Goal: Task Accomplishment & Management: Manage account settings

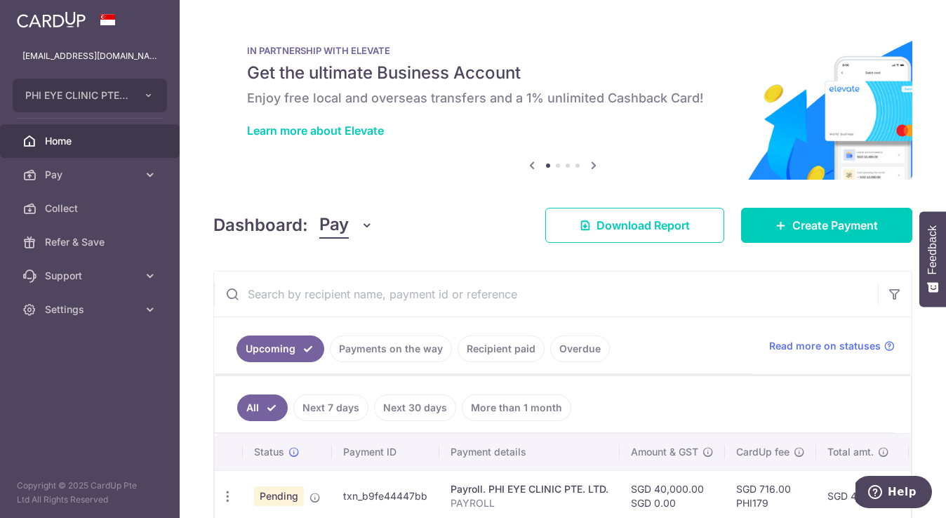
drag, startPoint x: 941, startPoint y: 162, endPoint x: 945, endPoint y: 202, distance: 40.2
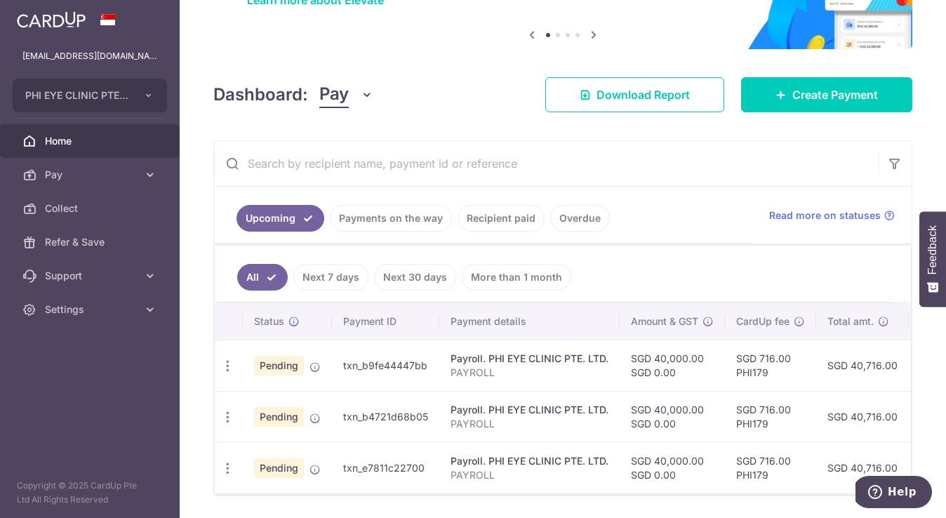
scroll to position [182, 0]
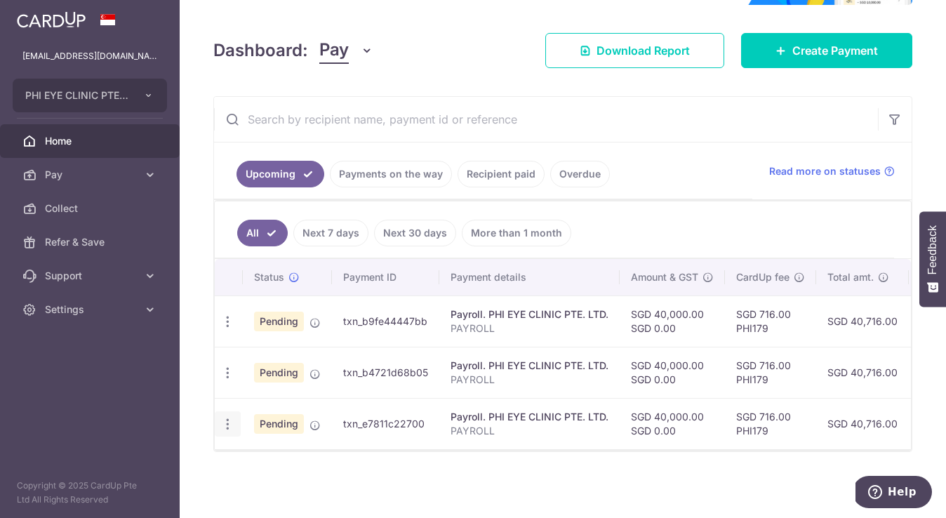
click at [225, 420] on icon "button" at bounding box center [227, 424] width 15 height 15
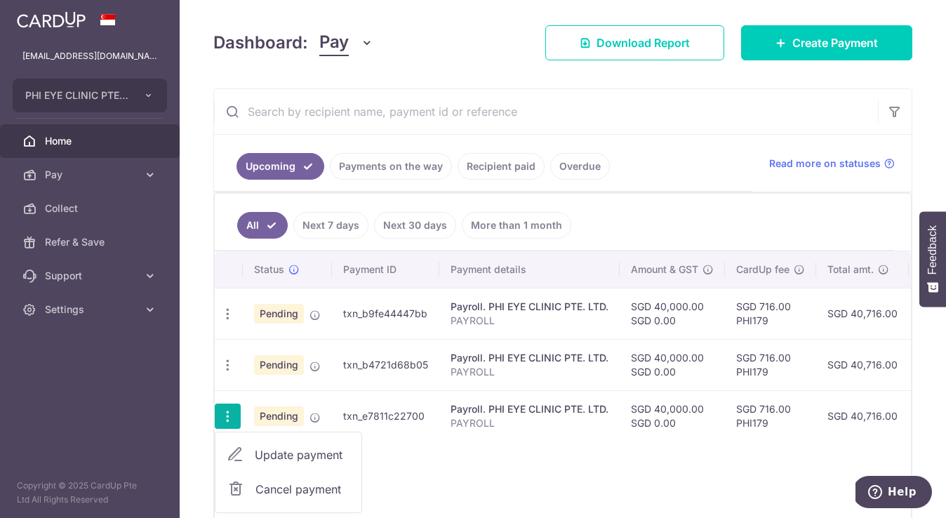
click at [225, 420] on icon "button" at bounding box center [227, 416] width 15 height 15
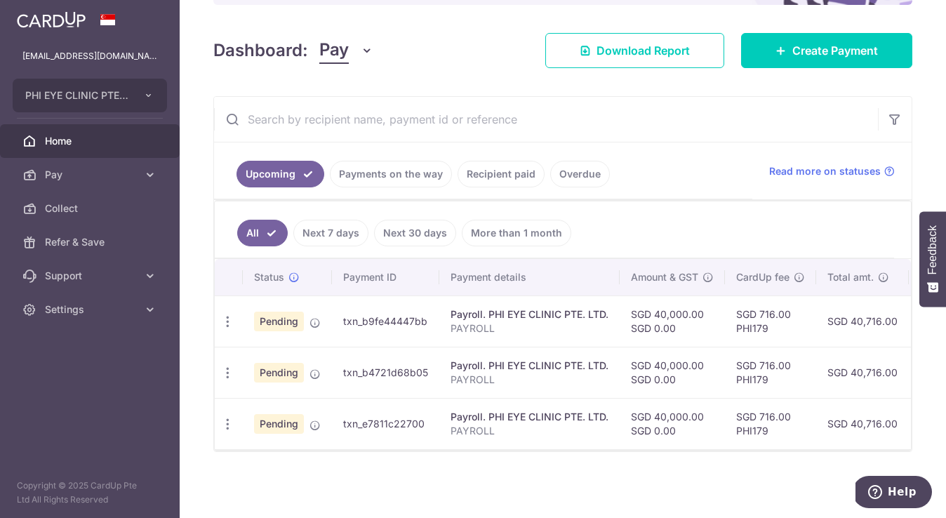
click at [382, 168] on link "Payments on the way" at bounding box center [391, 174] width 122 height 27
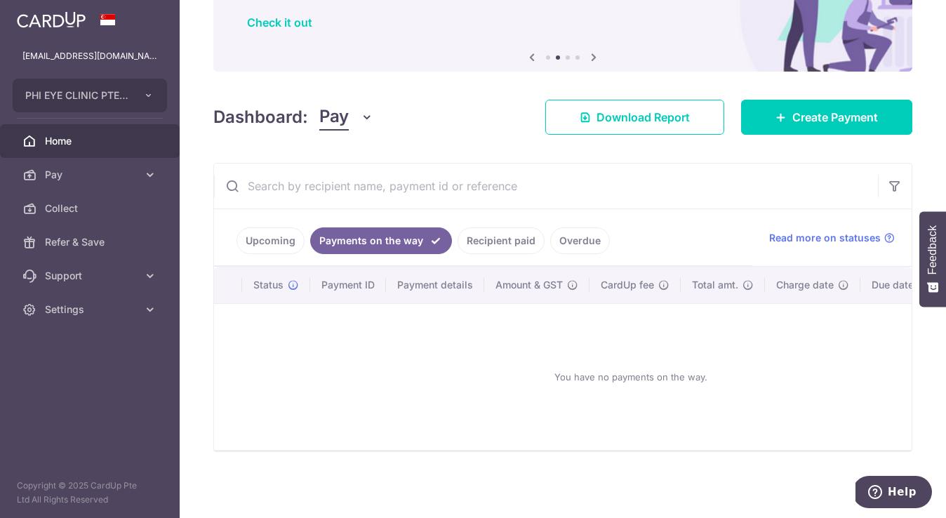
scroll to position [53, 0]
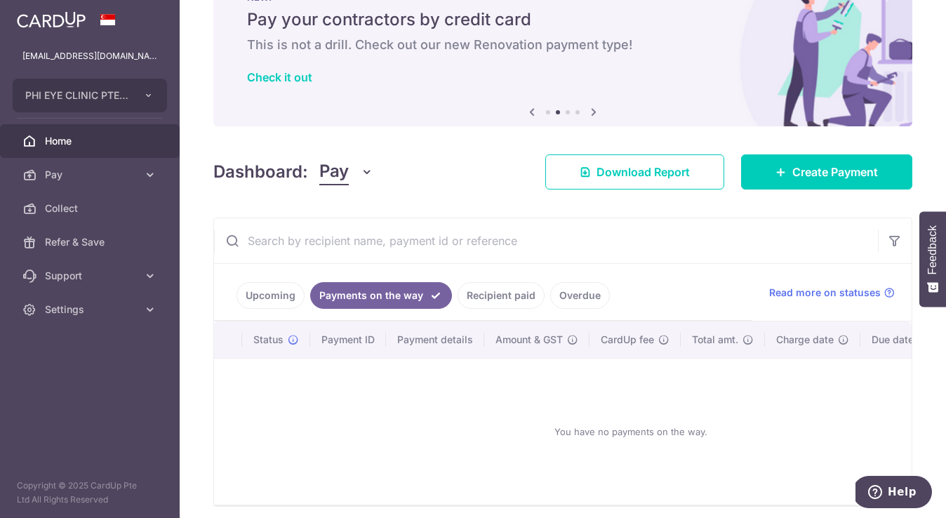
click at [279, 300] on link "Upcoming" at bounding box center [270, 295] width 68 height 27
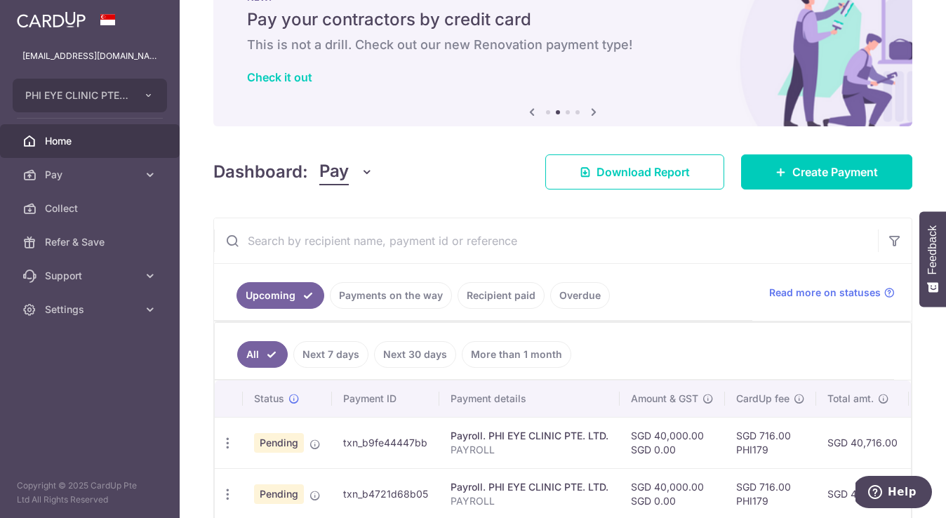
click at [507, 293] on link "Recipient paid" at bounding box center [501, 295] width 87 height 27
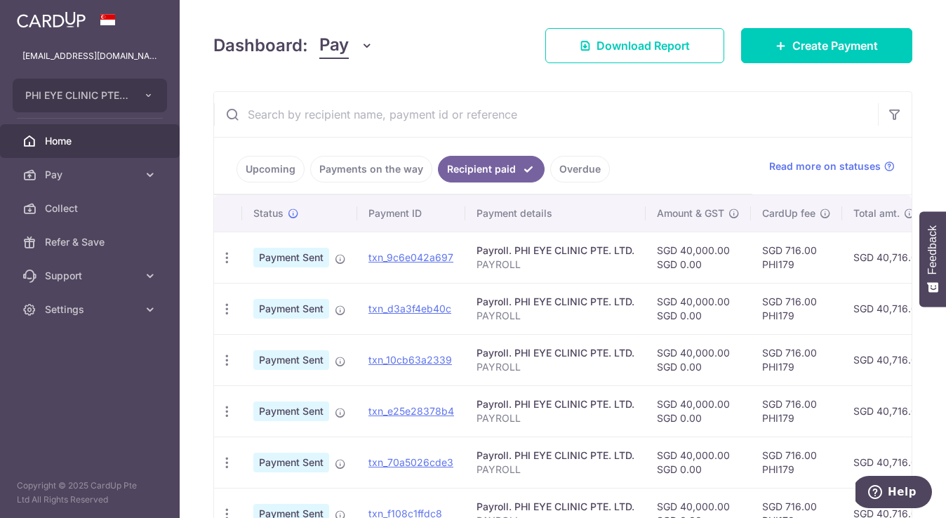
scroll to position [170, 0]
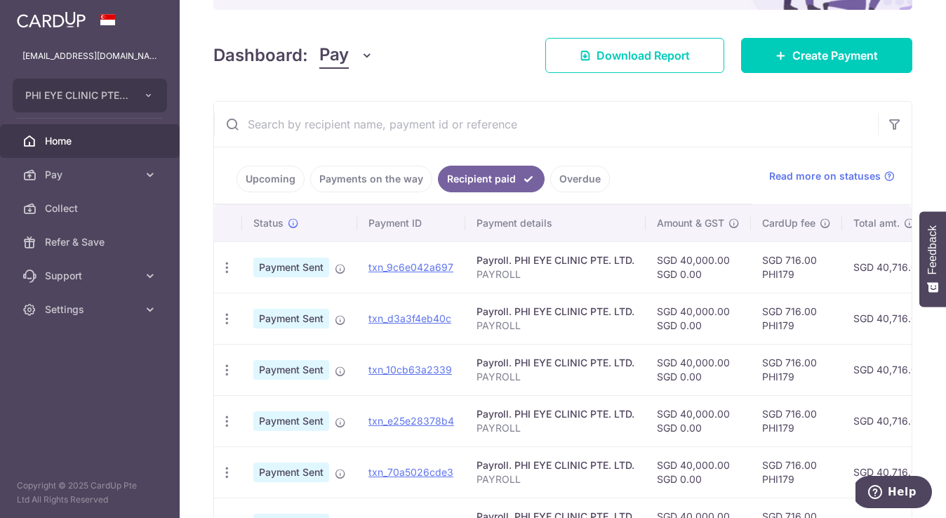
click at [263, 189] on link "Upcoming" at bounding box center [270, 179] width 68 height 27
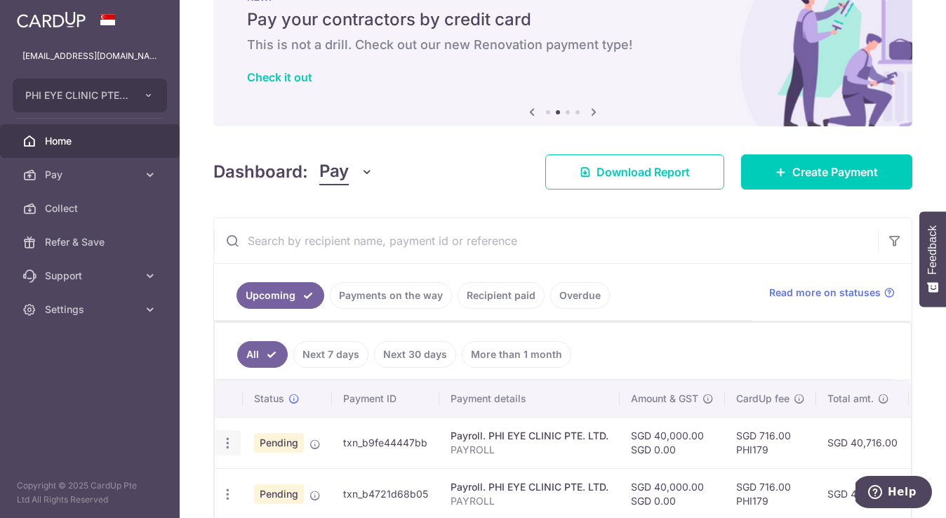
click at [223, 447] on icon "button" at bounding box center [227, 443] width 15 height 15
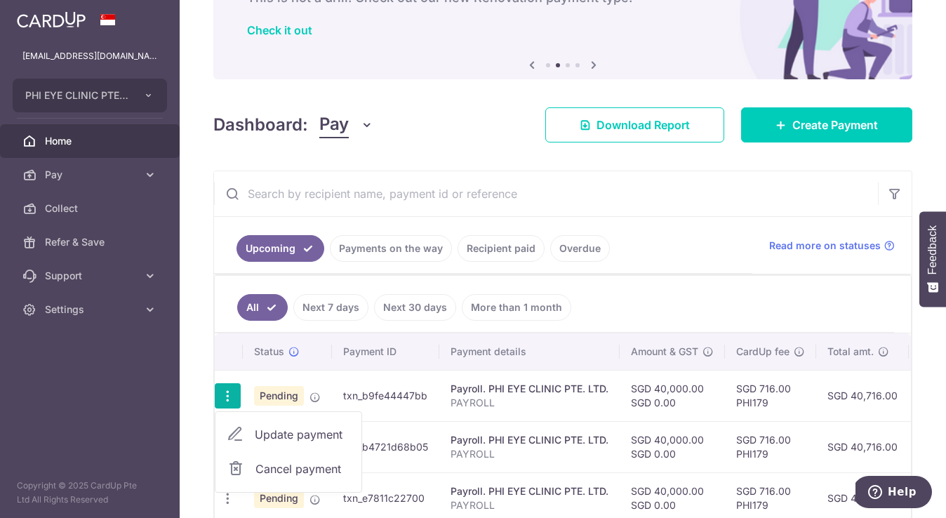
scroll to position [175, 0]
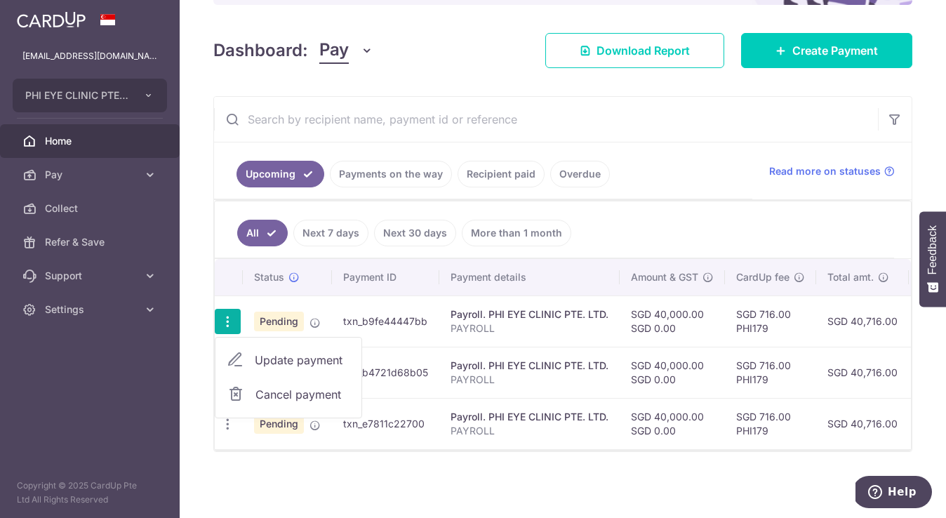
click at [512, 173] on link "Recipient paid" at bounding box center [501, 174] width 87 height 27
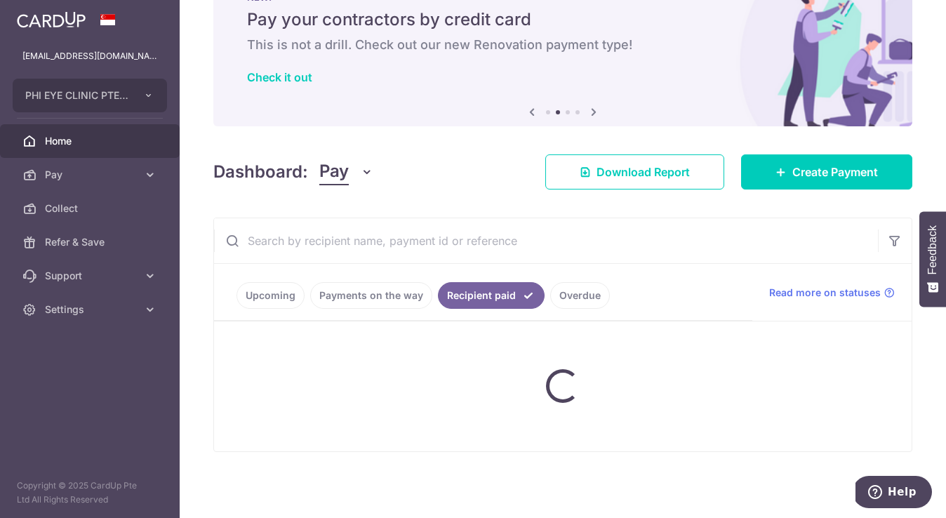
scroll to position [53, 0]
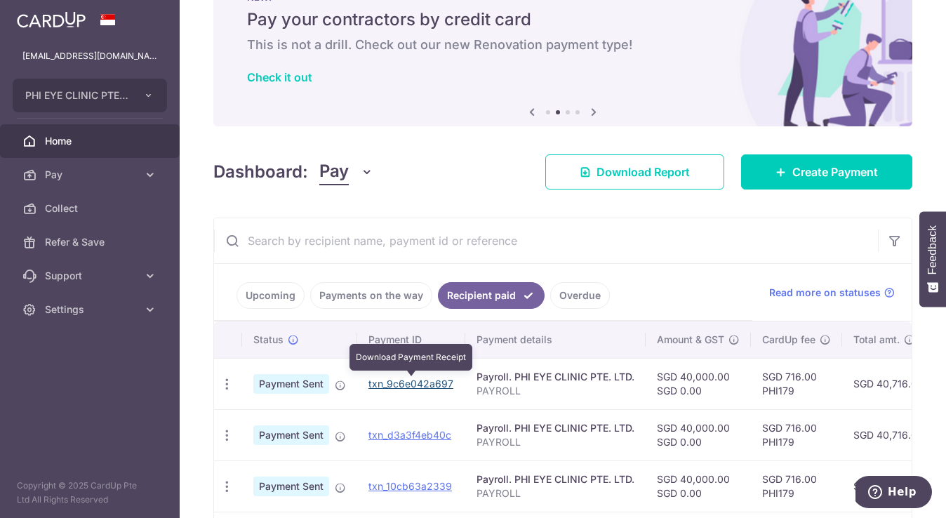
click at [446, 385] on link "txn_9c6e042a697" at bounding box center [410, 384] width 85 height 12
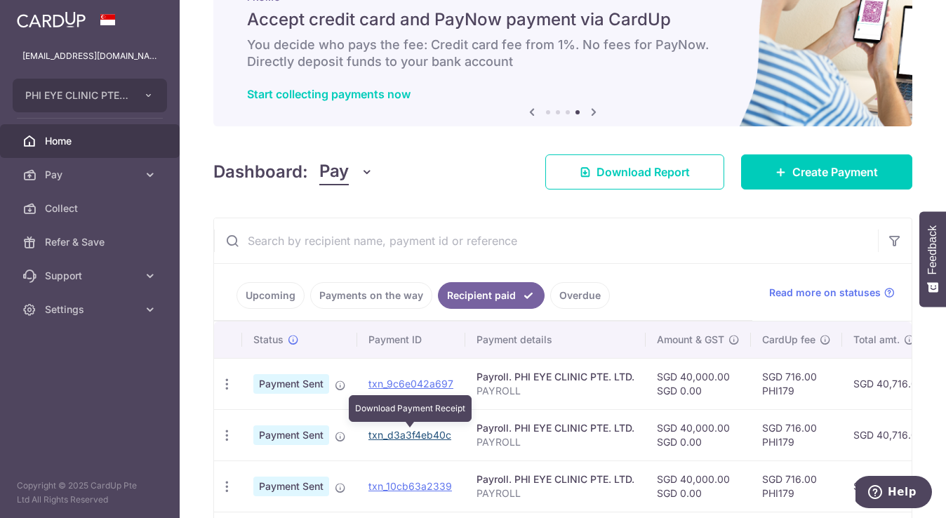
click at [421, 436] on link "txn_d3a3f4eb40c" at bounding box center [409, 435] width 83 height 12
click at [364, 291] on link "Payments on the way" at bounding box center [371, 295] width 122 height 27
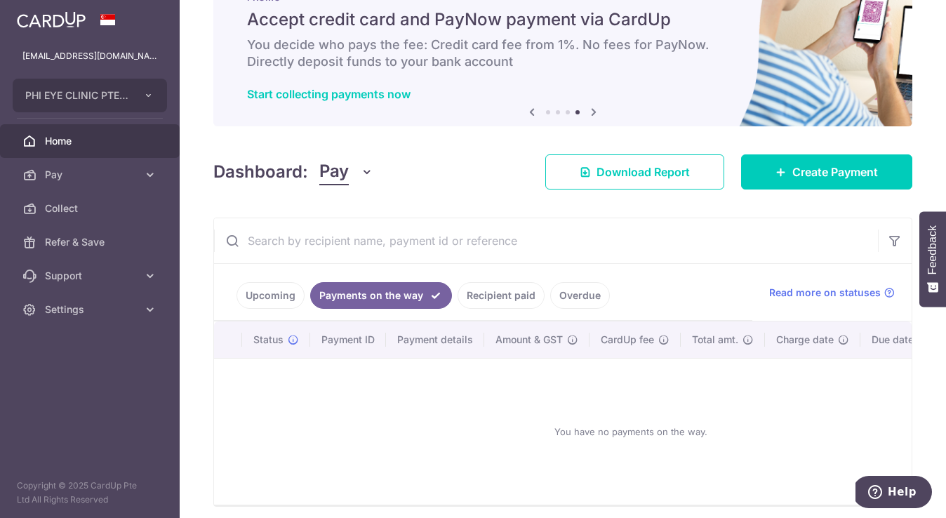
click at [266, 290] on link "Upcoming" at bounding box center [270, 295] width 68 height 27
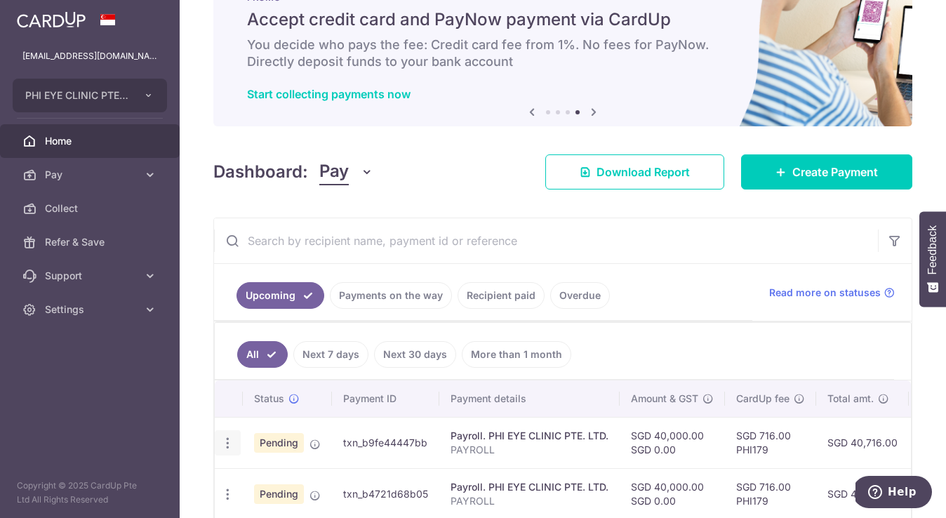
click at [223, 440] on icon "button" at bounding box center [227, 443] width 15 height 15
click at [279, 486] on span "Update payment" at bounding box center [302, 481] width 95 height 17
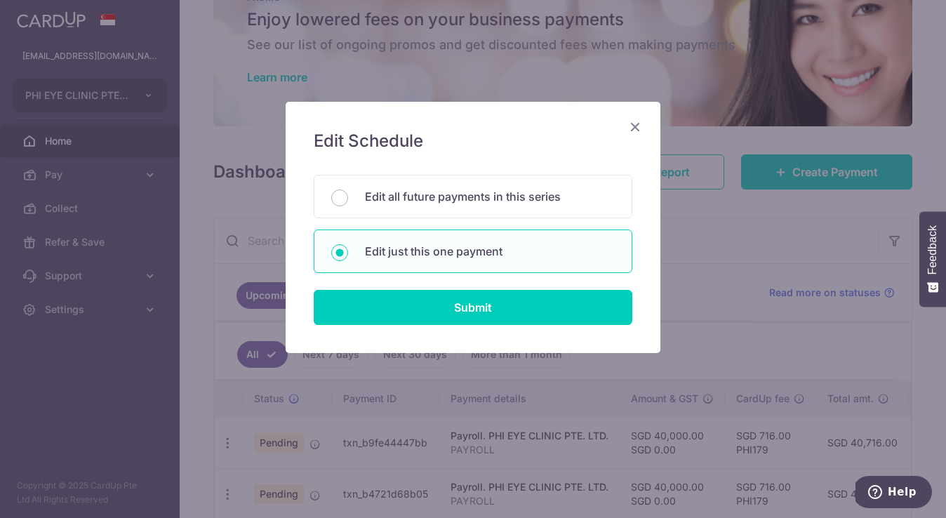
click at [636, 128] on icon "Close" at bounding box center [635, 127] width 17 height 18
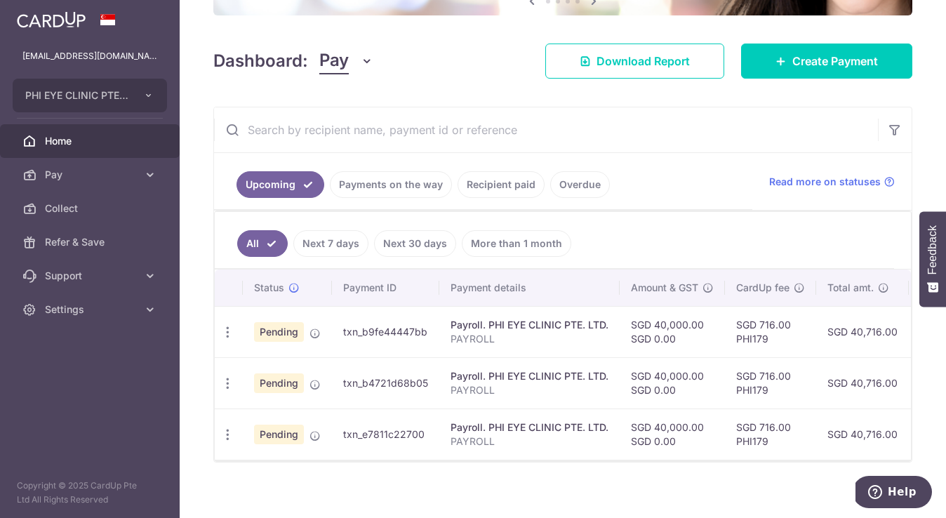
scroll to position [175, 0]
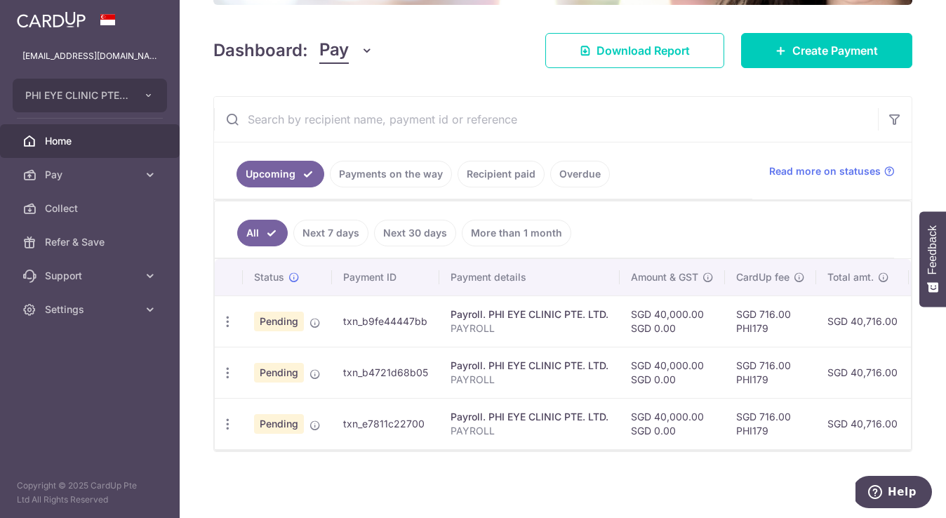
click at [582, 179] on link "Overdue" at bounding box center [580, 174] width 60 height 27
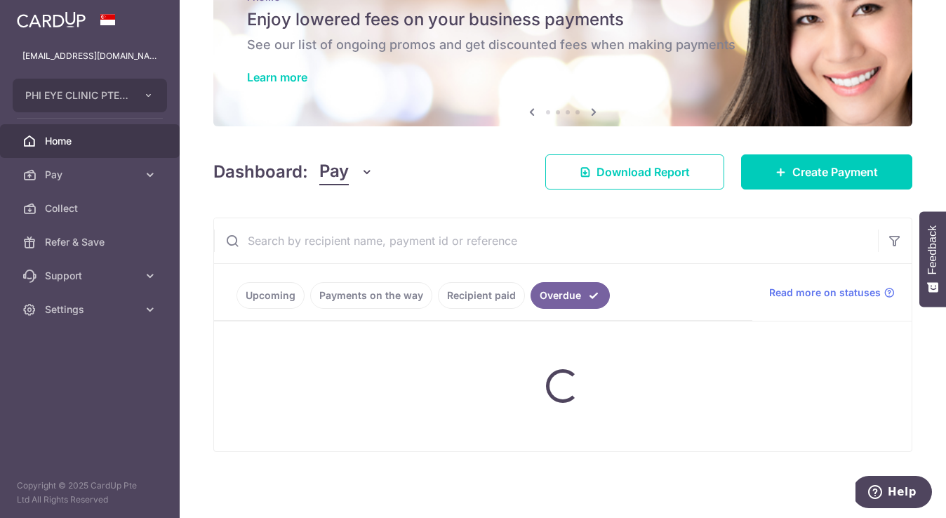
scroll to position [53, 0]
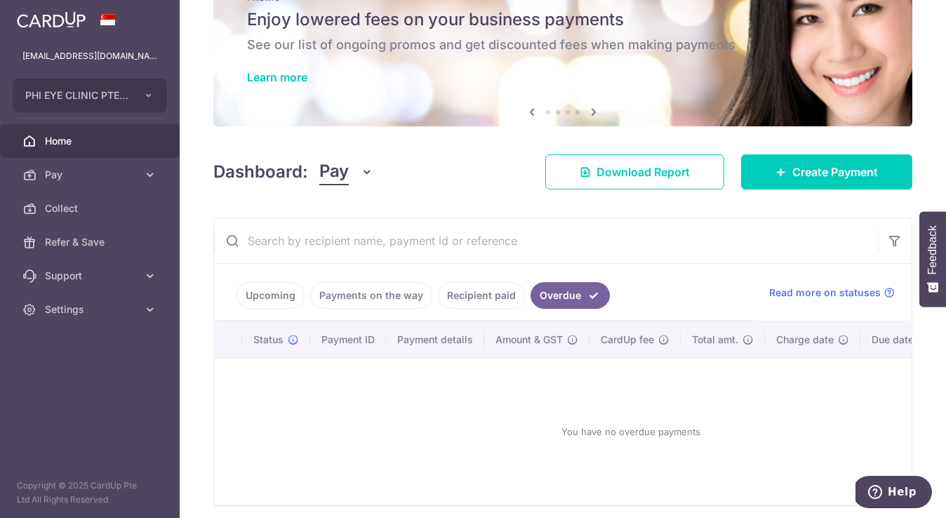
click at [268, 296] on link "Upcoming" at bounding box center [270, 295] width 68 height 27
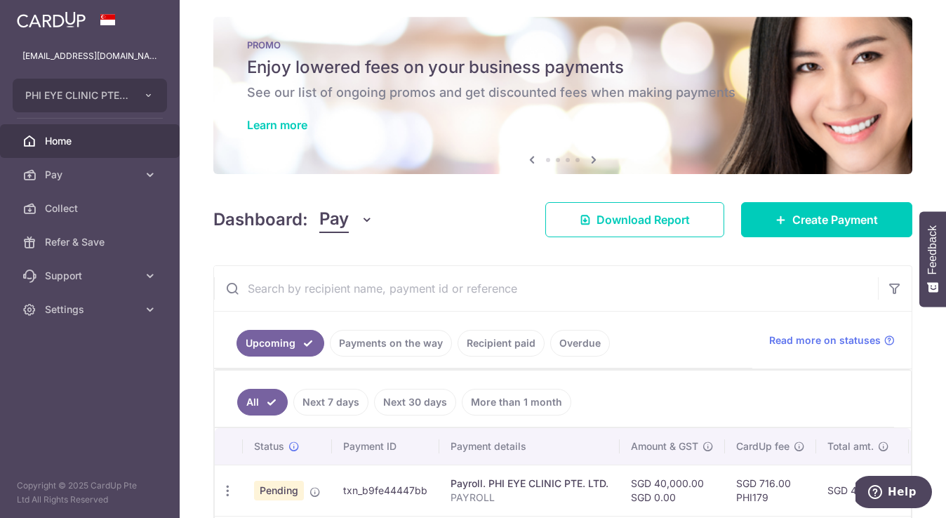
scroll to position [0, 0]
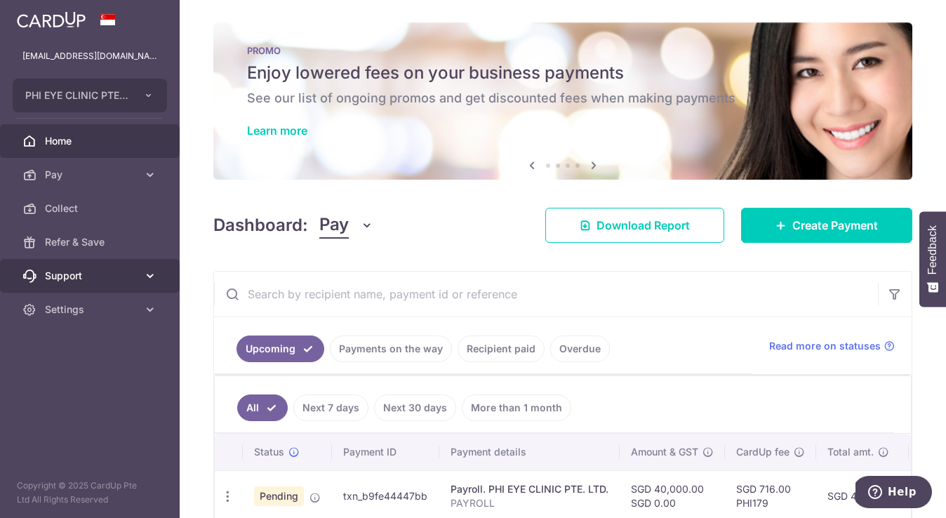
click at [148, 282] on icon at bounding box center [150, 276] width 14 height 14
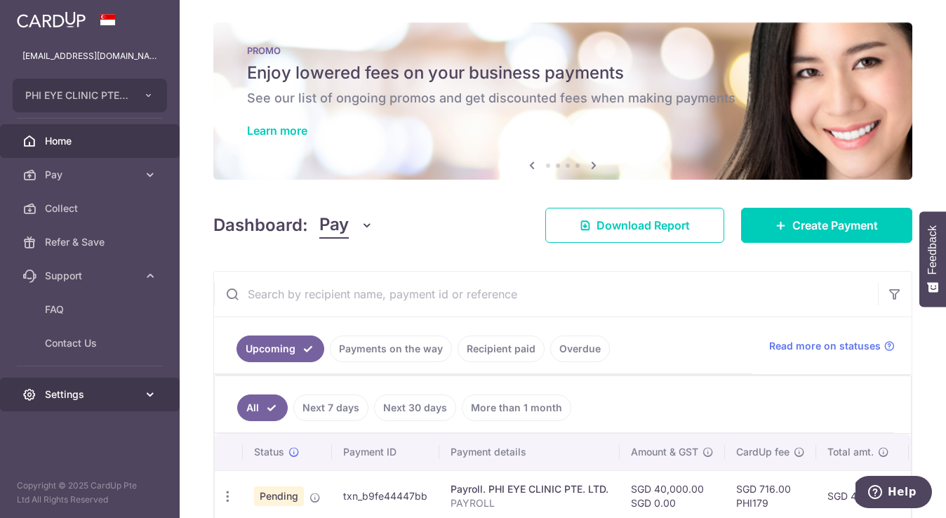
click at [148, 396] on icon at bounding box center [150, 394] width 14 height 14
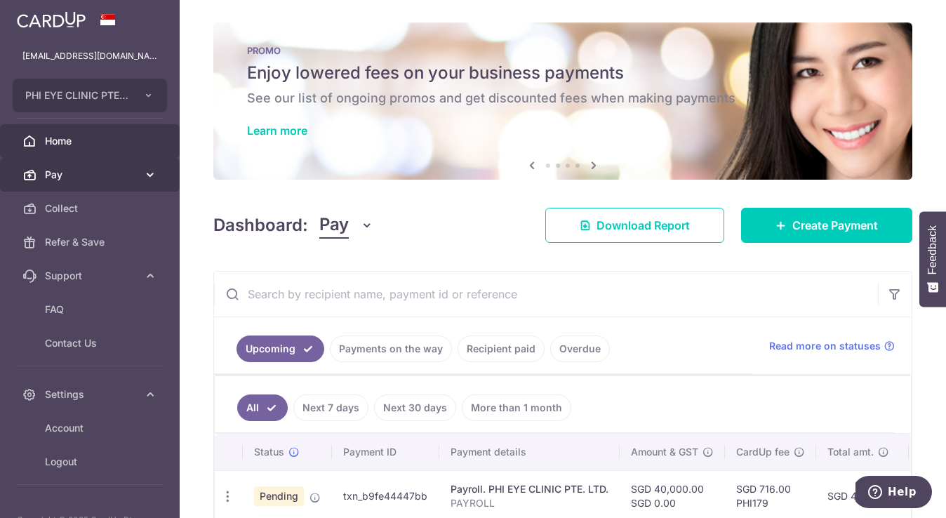
click at [143, 179] on icon at bounding box center [150, 175] width 14 height 14
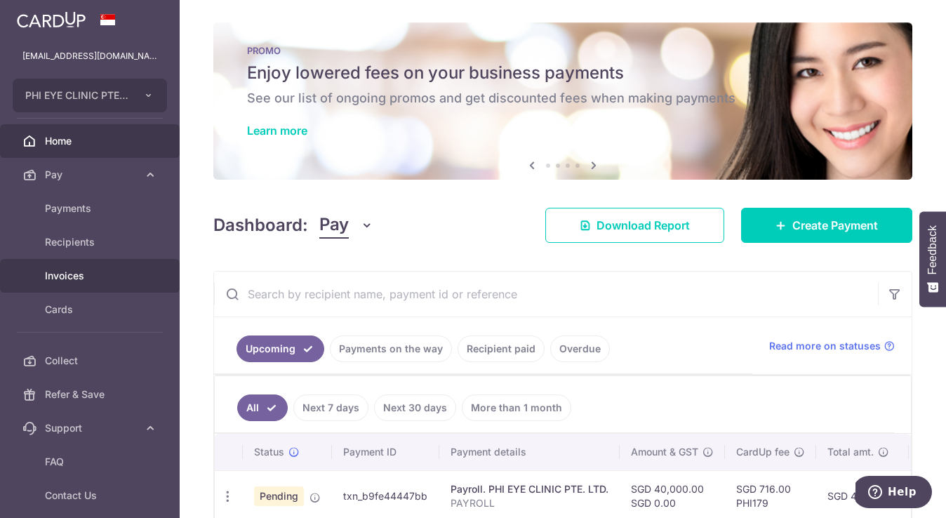
click at [87, 283] on link "Invoices" at bounding box center [90, 276] width 180 height 34
